Goal: Transaction & Acquisition: Book appointment/travel/reservation

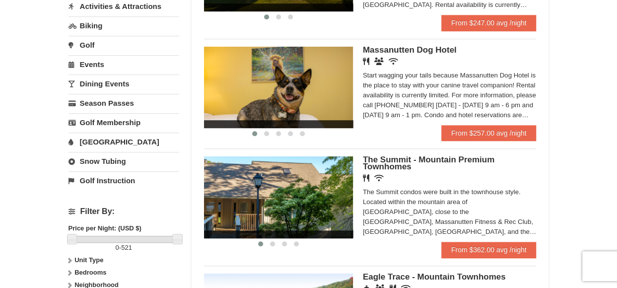
scroll to position [290, 0]
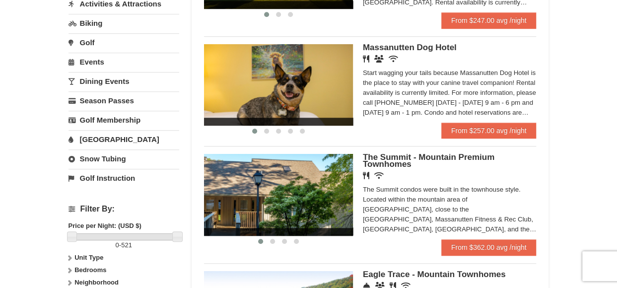
click at [612, 138] on div "× Categories Map List Filter My Itinerary Questions? [PHONE_NUMBER] Lodging Arr…" at bounding box center [308, 127] width 617 height 764
click at [552, 146] on div "× Categories Map List Filter My Itinerary Questions? [PHONE_NUMBER] Lodging Arr…" at bounding box center [309, 127] width 500 height 744
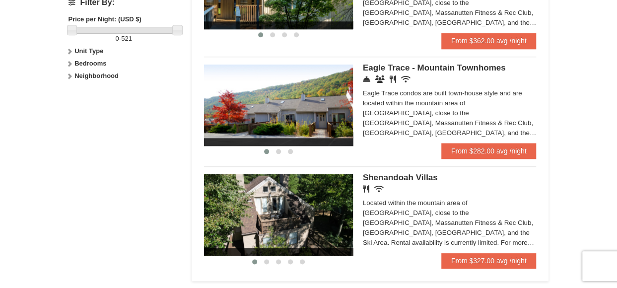
scroll to position [497, 0]
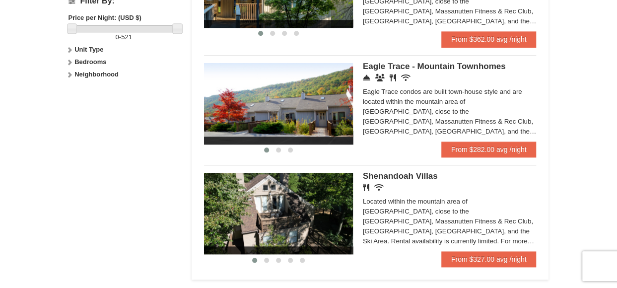
drag, startPoint x: 615, startPoint y: 190, endPoint x: 520, endPoint y: 85, distance: 141.9
click at [520, 85] on div "Eagle Trace - Mountain Townhomes Concierge Desk Conference Facilities Restauran…" at bounding box center [450, 102] width 174 height 78
